Goal: Task Accomplishment & Management: Complete application form

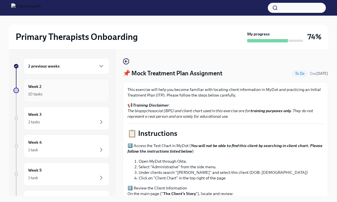
click at [77, 93] on div "10 tasks" at bounding box center [66, 94] width 76 height 7
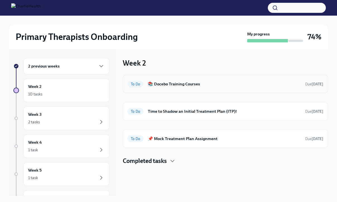
click at [194, 82] on h6 "📚 Docebo Training Courses" at bounding box center [224, 84] width 153 height 6
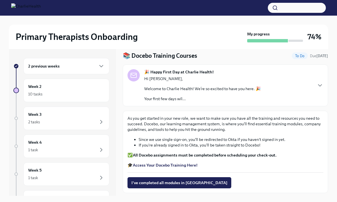
scroll to position [33, 0]
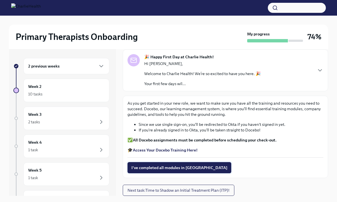
click at [179, 168] on span "I've completed all modules in [GEOGRAPHIC_DATA]" at bounding box center [179, 168] width 96 height 6
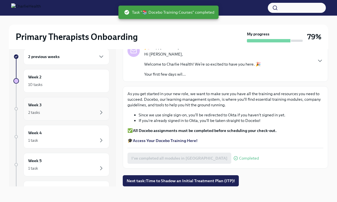
scroll to position [0, 0]
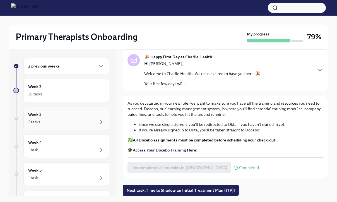
click at [69, 119] on div "2 tasks" at bounding box center [66, 121] width 76 height 7
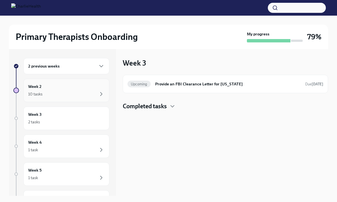
click at [79, 91] on div "10 tasks" at bounding box center [66, 94] width 76 height 7
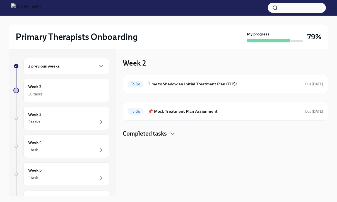
click at [156, 131] on h4 "Completed tasks" at bounding box center [145, 133] width 44 height 8
click at [156, 133] on h4 "Completed tasks" at bounding box center [145, 133] width 44 height 8
click at [172, 84] on h6 "Time to Shadow an Initial Treatment Plan (ITP)!" at bounding box center [224, 84] width 153 height 6
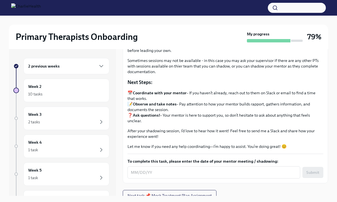
scroll to position [65, 0]
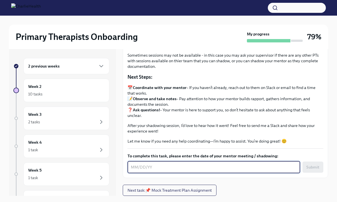
click at [133, 167] on textarea "To complete this task, please enter the date of your mentor meeting / shadowing:" at bounding box center [214, 167] width 166 height 7
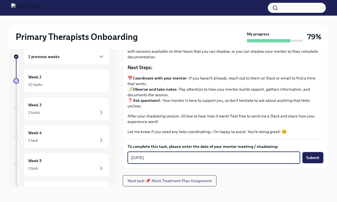
type textarea "[DATE]"
click at [318, 155] on span "Submit" at bounding box center [312, 158] width 13 height 6
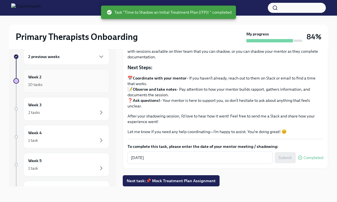
click at [68, 81] on div "10 tasks" at bounding box center [66, 84] width 76 height 7
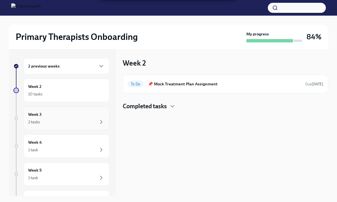
click at [65, 118] on div "Week 3 2 tasks" at bounding box center [66, 118] width 76 height 14
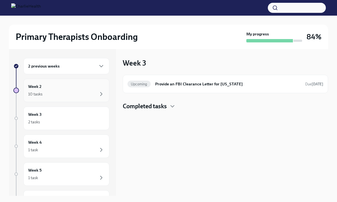
click at [71, 91] on div "10 tasks" at bounding box center [66, 94] width 76 height 7
click at [90, 63] on div "2 previous weeks" at bounding box center [66, 66] width 76 height 7
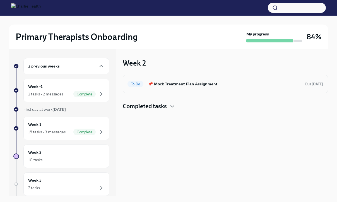
click at [227, 82] on h6 "📌 Mock Treatment Plan Assignment" at bounding box center [224, 84] width 153 height 6
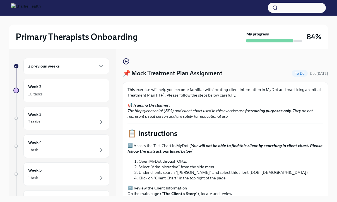
click at [62, 68] on div "2 previous weeks" at bounding box center [66, 66] width 76 height 7
